Goal: Transaction & Acquisition: Purchase product/service

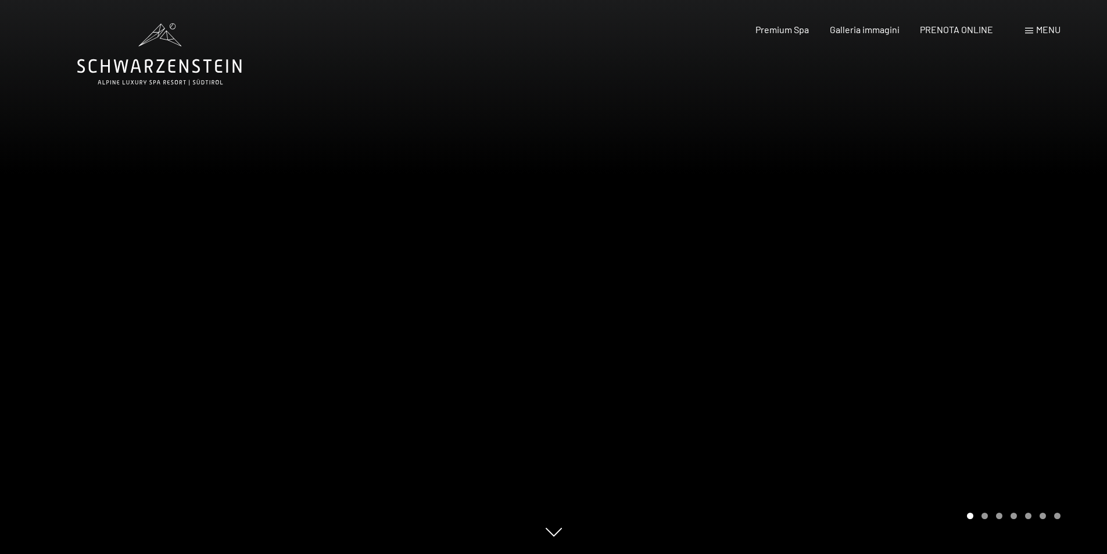
click at [1035, 26] on div "Menu" at bounding box center [1042, 29] width 35 height 13
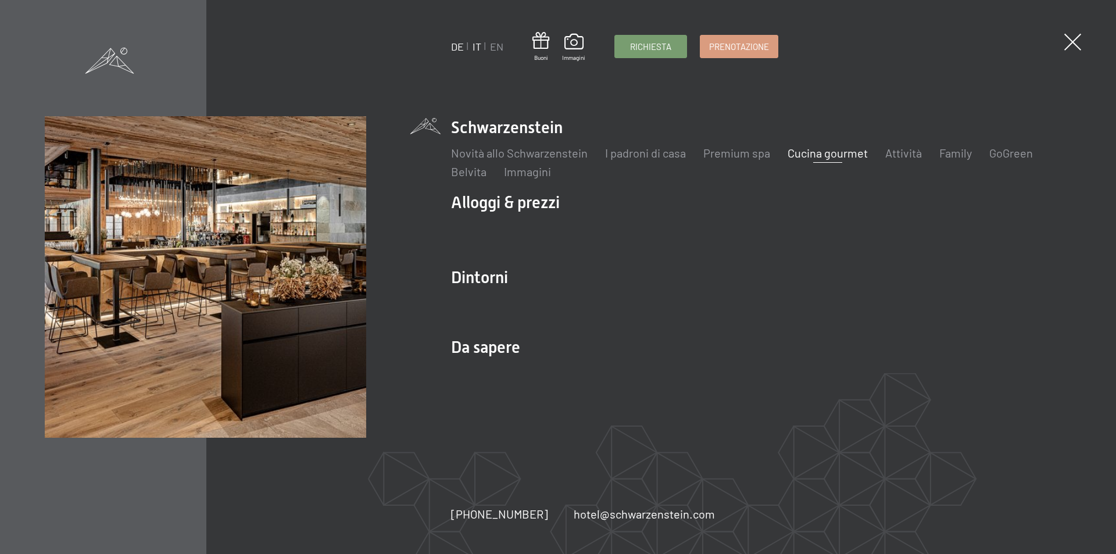
click at [456, 47] on link "DE" at bounding box center [457, 46] width 13 height 13
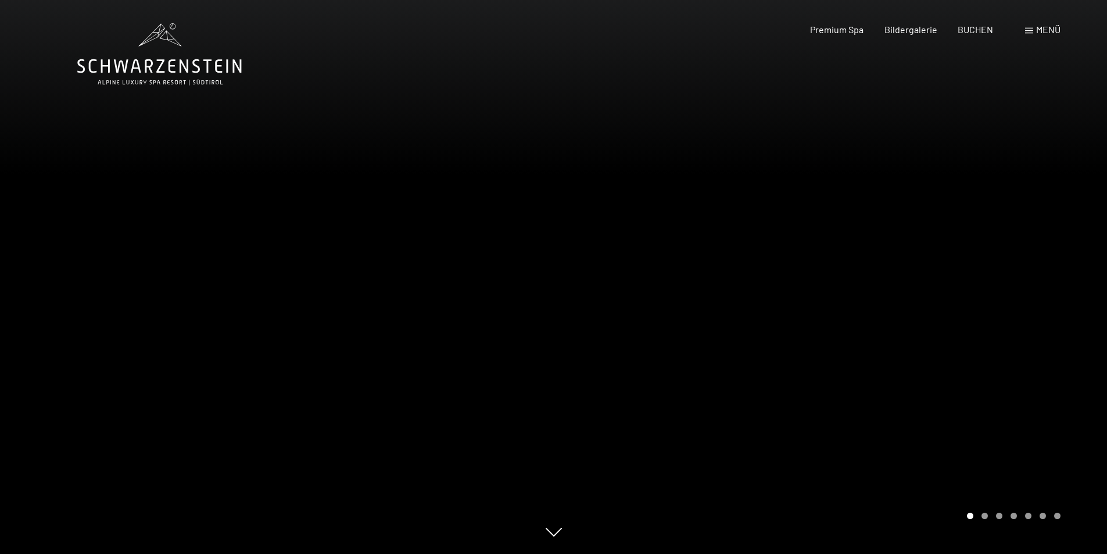
click at [1037, 28] on span "Menü" at bounding box center [1048, 29] width 24 height 11
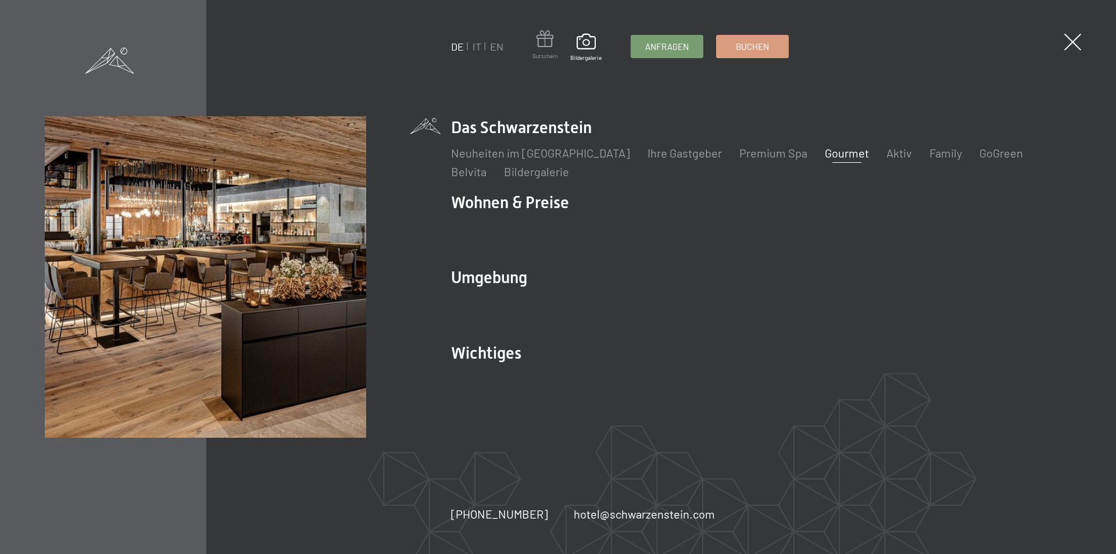
click at [543, 44] on span at bounding box center [544, 40] width 25 height 21
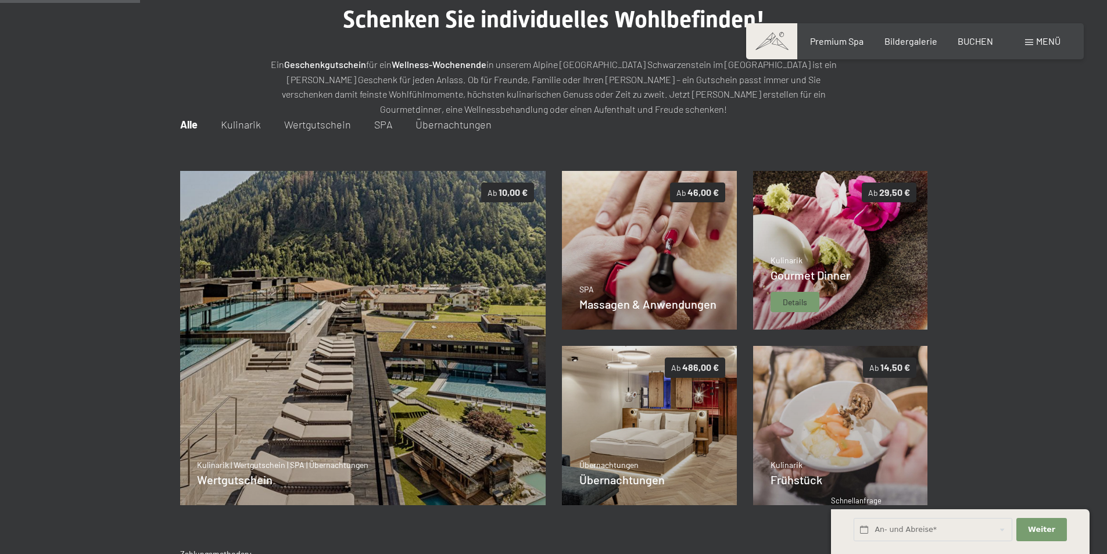
scroll to position [169, 0]
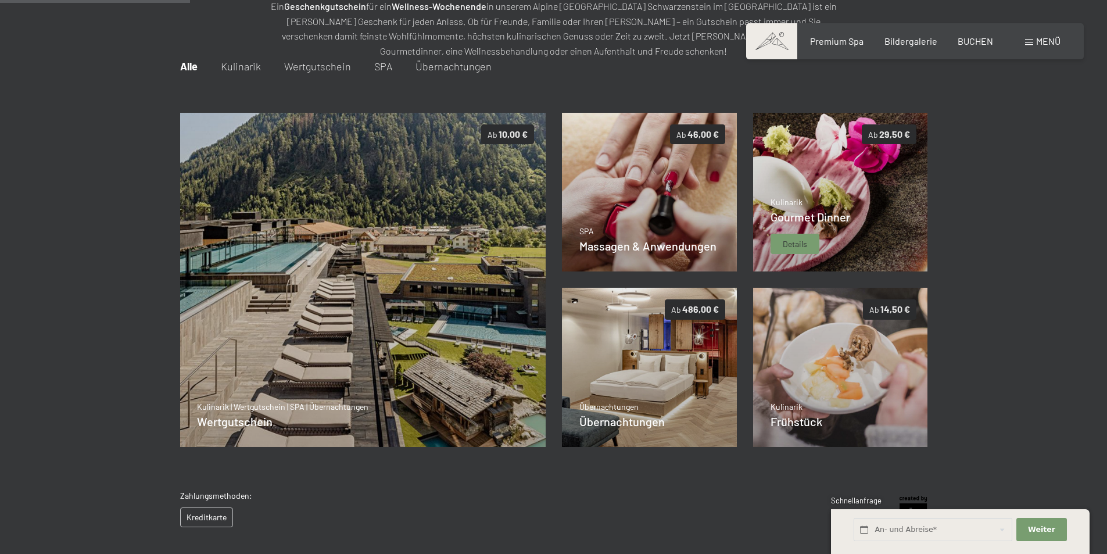
click at [797, 243] on span "Details" at bounding box center [795, 244] width 24 height 12
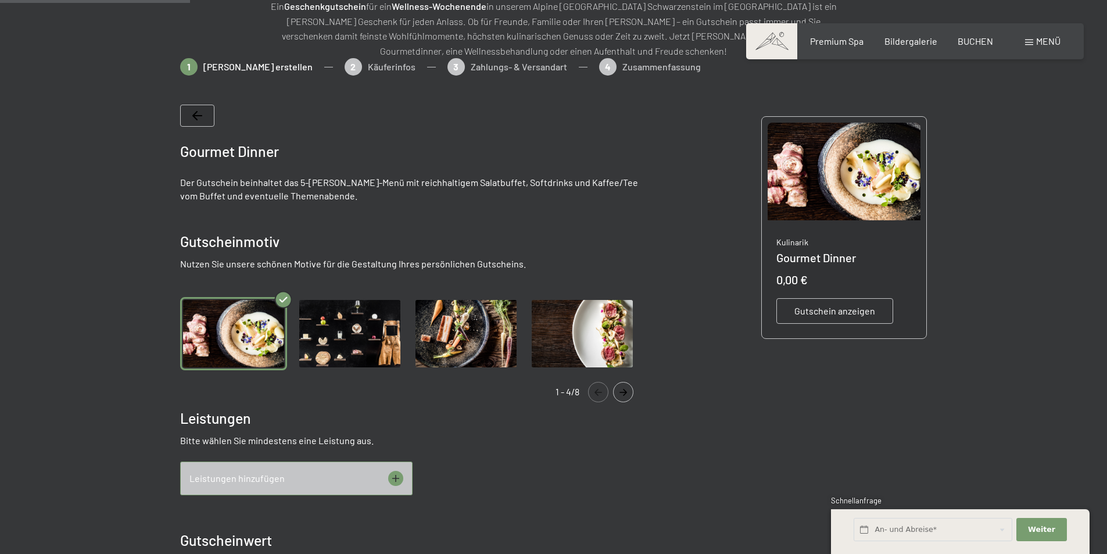
click at [345, 321] on img "Gallery" at bounding box center [349, 334] width 107 height 74
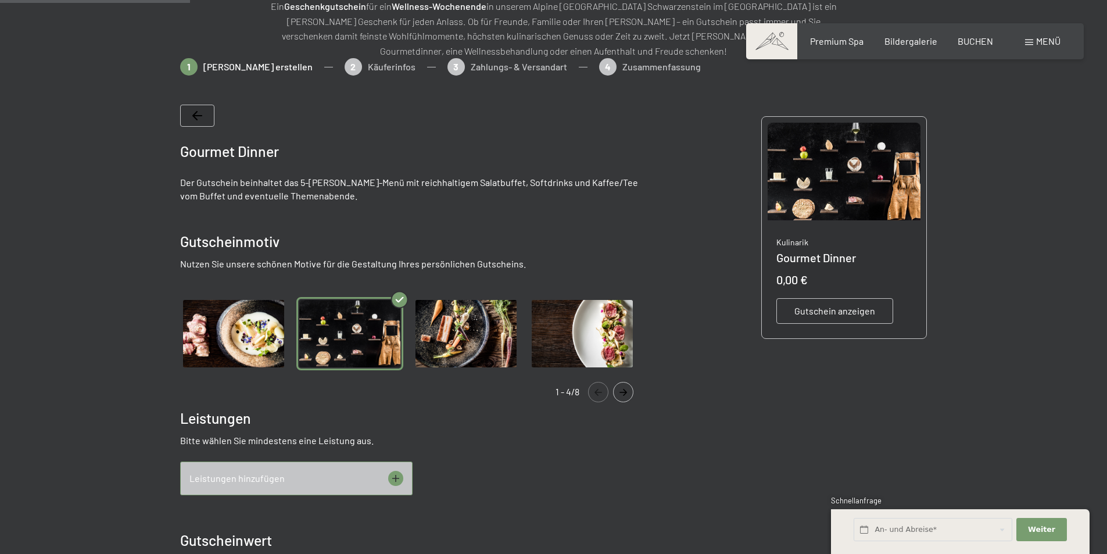
click at [500, 331] on img "Gallery" at bounding box center [466, 334] width 107 height 74
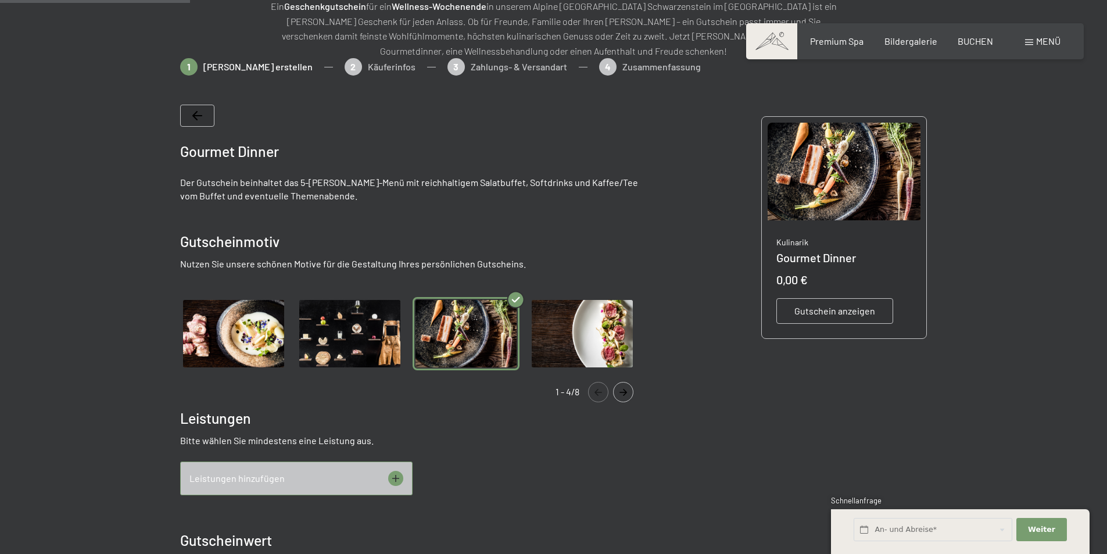
click at [604, 328] on img "Gallery" at bounding box center [582, 334] width 107 height 74
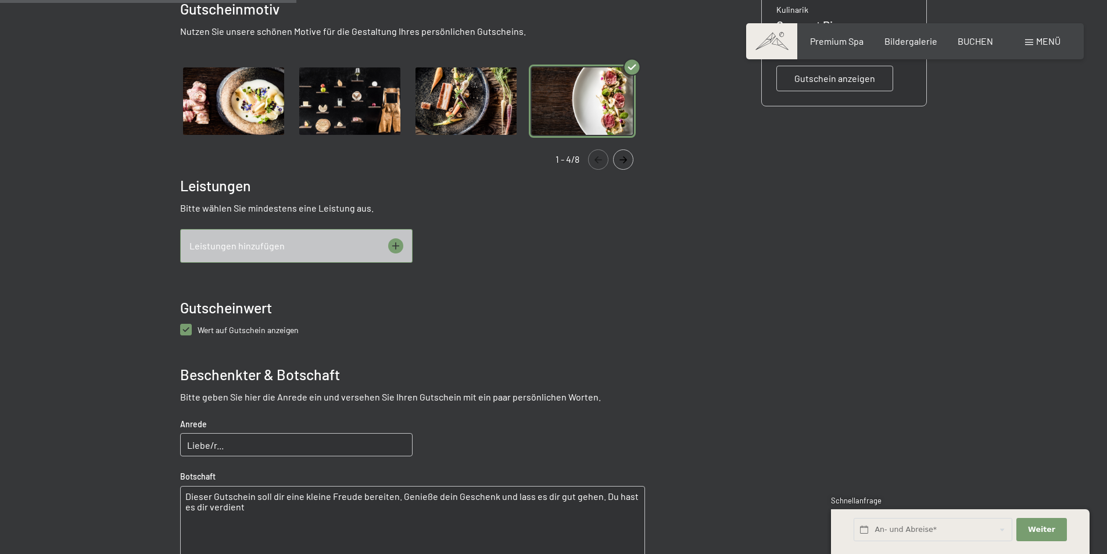
scroll to position [343, 0]
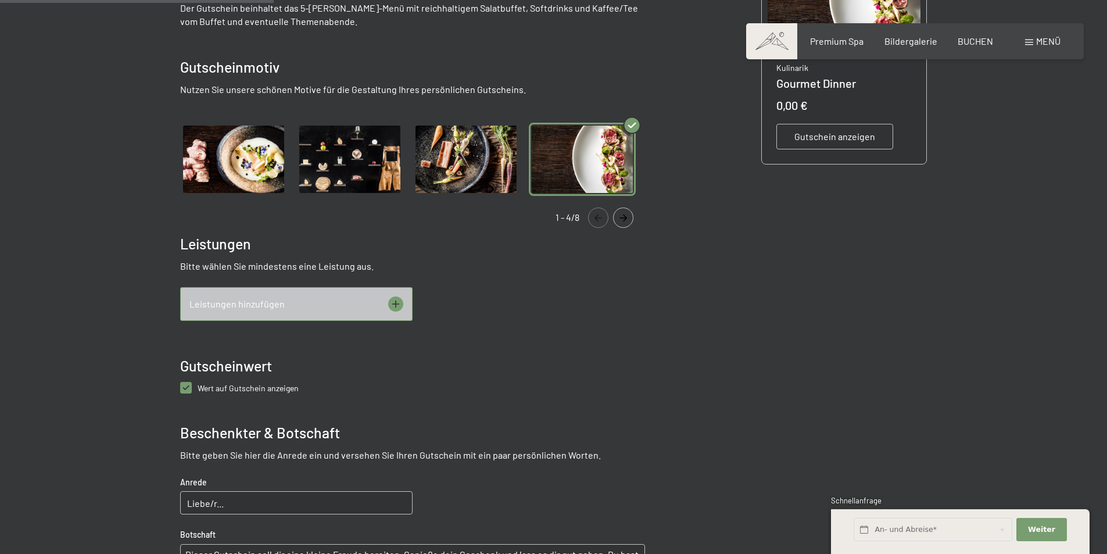
click at [457, 166] on img "Gallery" at bounding box center [466, 160] width 107 height 74
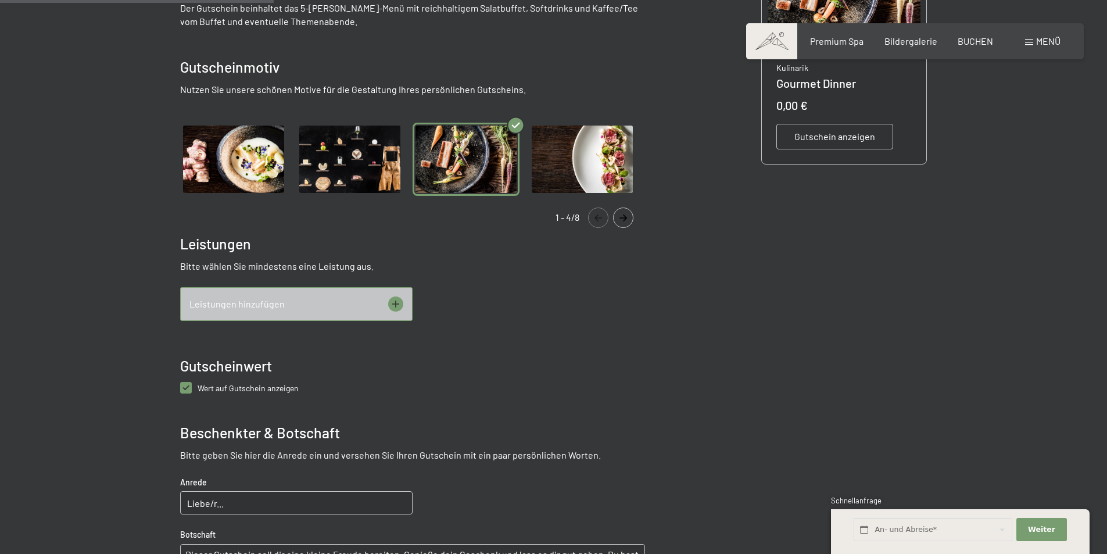
click at [406, 169] on li "Gallery" at bounding box center [350, 160] width 116 height 74
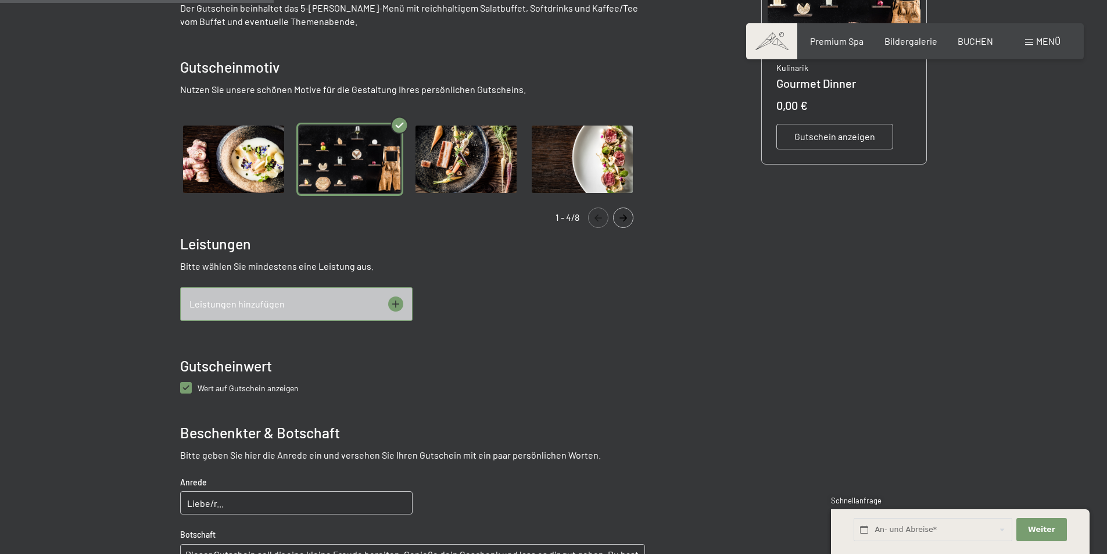
click at [263, 170] on img "Gallery" at bounding box center [233, 160] width 107 height 74
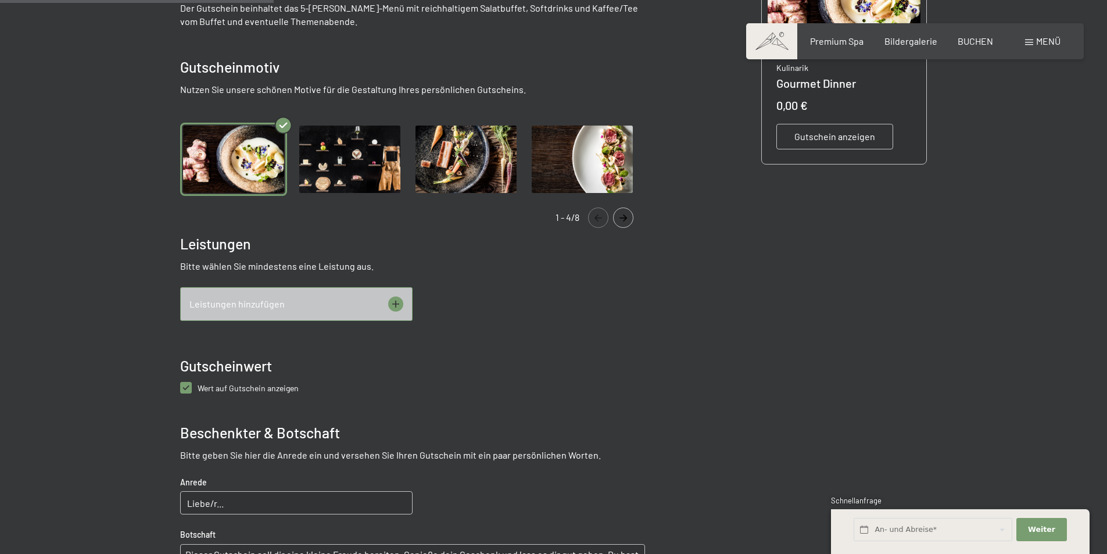
click at [402, 300] on icon at bounding box center [395, 303] width 15 height 15
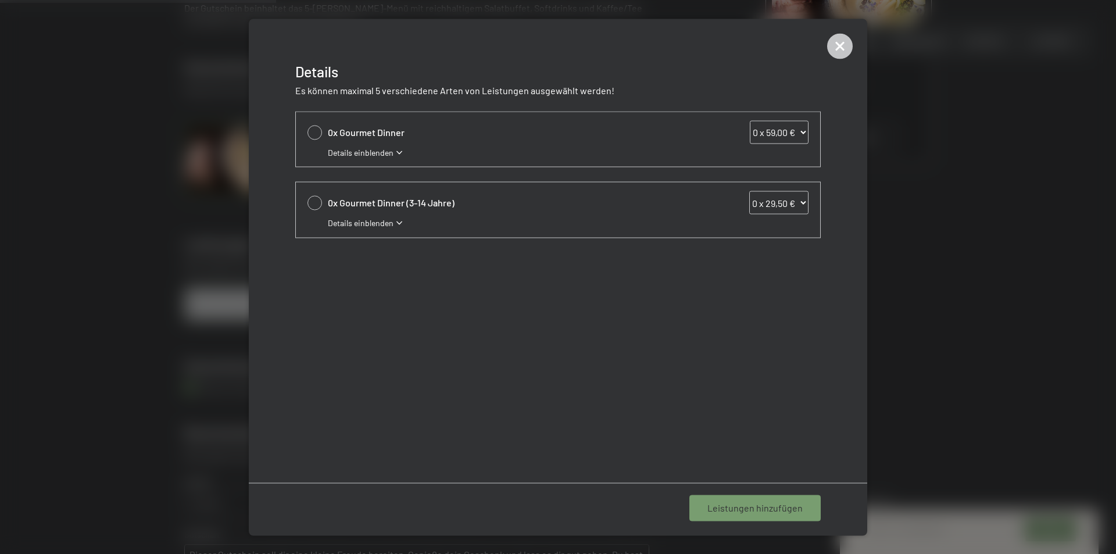
click at [804, 132] on select "0 x 59,00 € 1 x 59,00 € 2 x 59,00 € 3 x 59,00 € 4 x 59,00 € 5 x 59,00 € 6 x 59,…" at bounding box center [779, 131] width 59 height 23
select select "5"
click at [750, 120] on select "0 x 59,00 € 1 x 59,00 € 2 x 59,00 € 3 x 59,00 € 4 x 59,00 € 5 x 59,00 € 6 x 59,…" at bounding box center [779, 131] width 59 height 23
click at [836, 49] on icon at bounding box center [840, 46] width 12 height 12
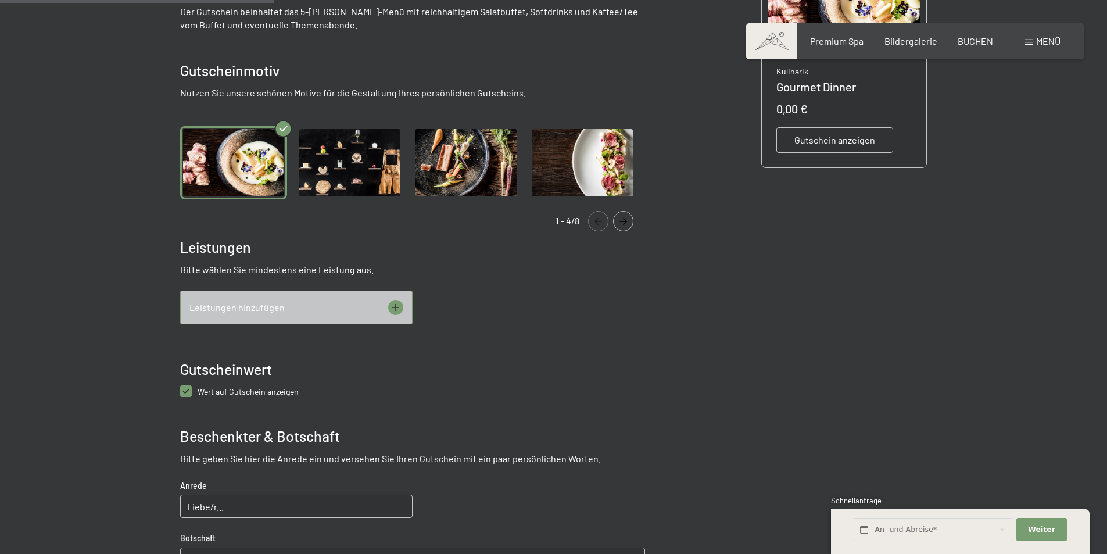
scroll to position [0, 0]
